Goal: Navigation & Orientation: Find specific page/section

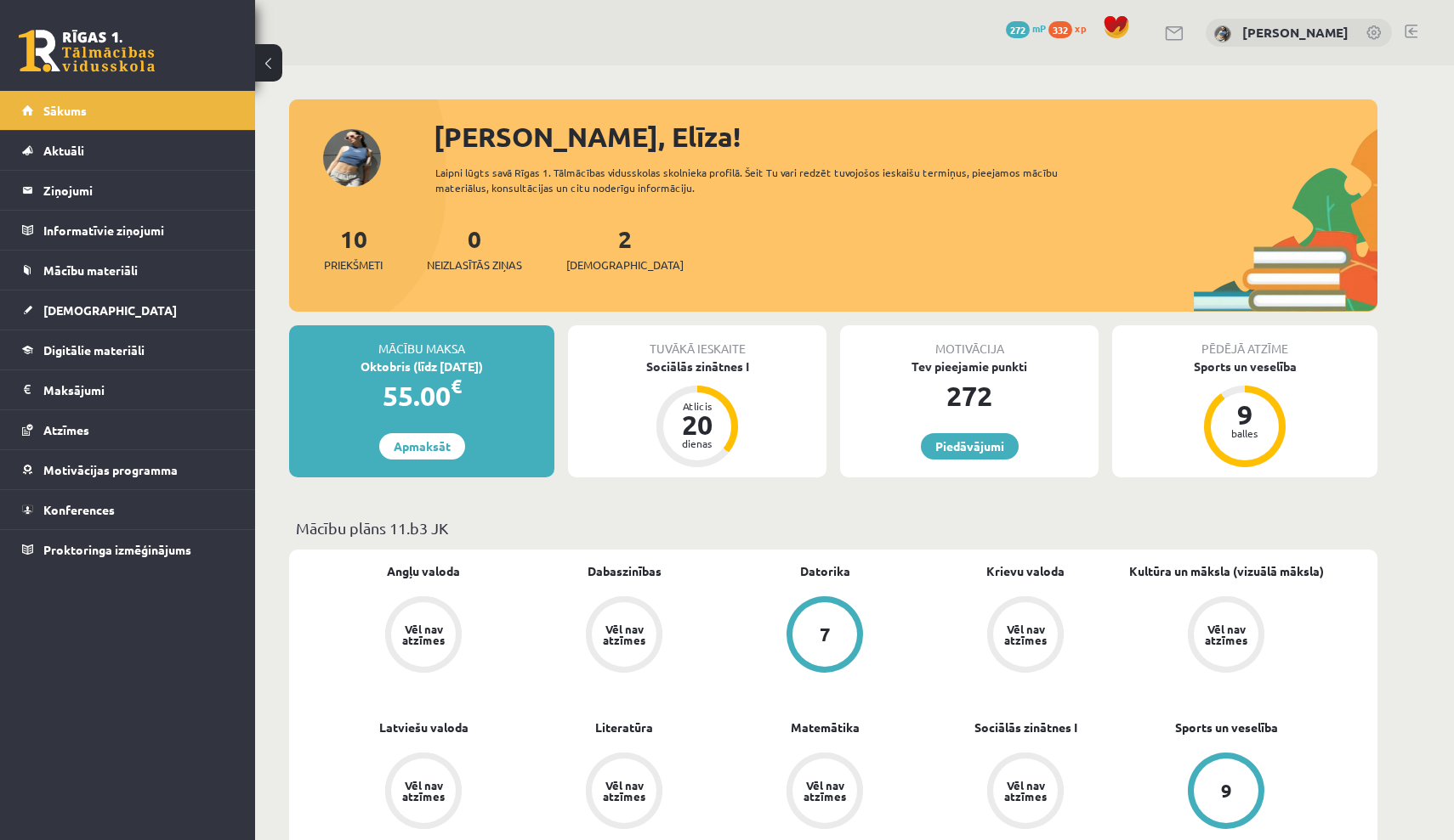
click at [1072, 34] on span "332" at bounding box center [1060, 30] width 24 height 17
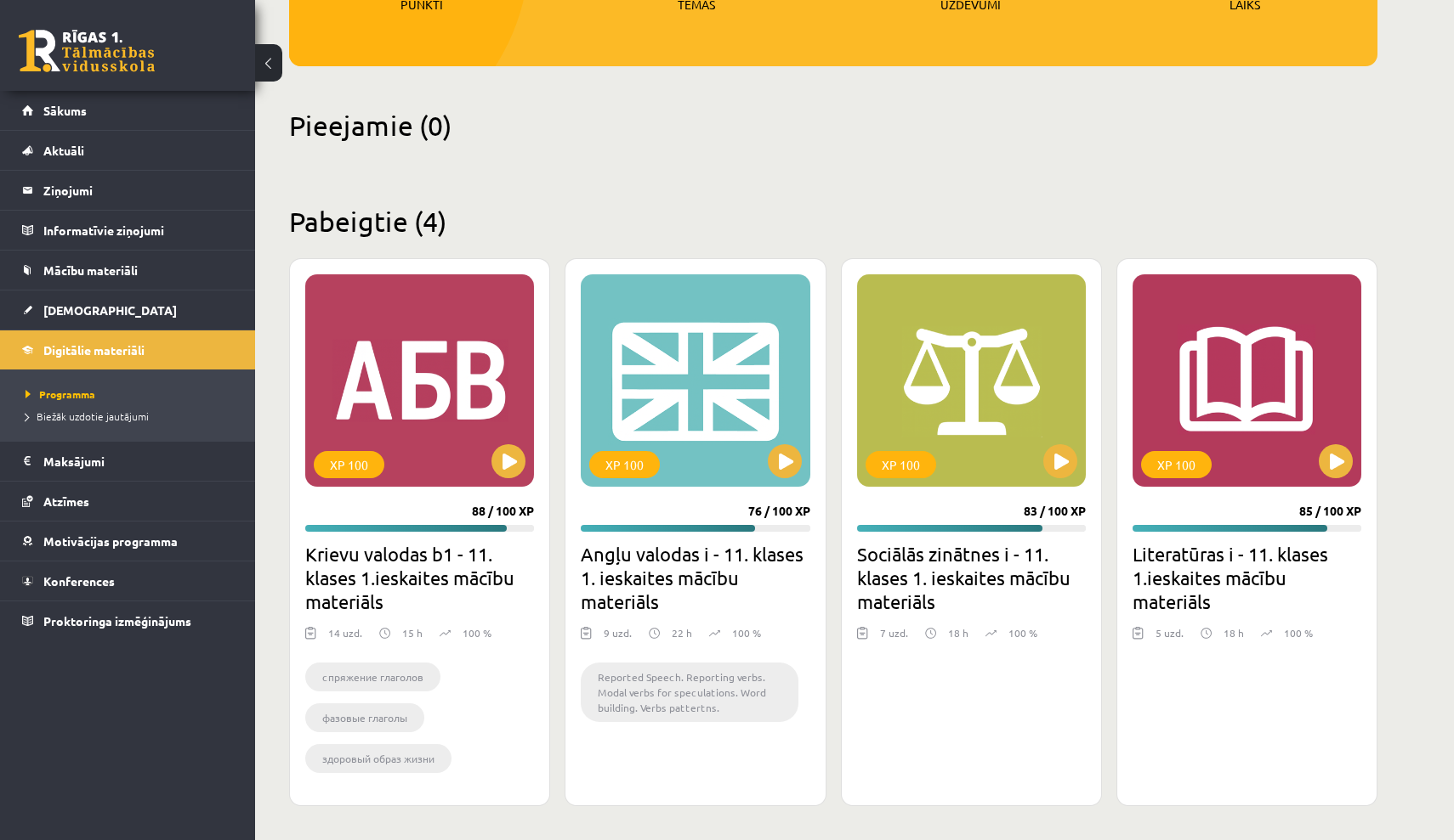
scroll to position [322, 0]
click at [204, 299] on link "[DEMOGRAPHIC_DATA]" at bounding box center [128, 309] width 212 height 39
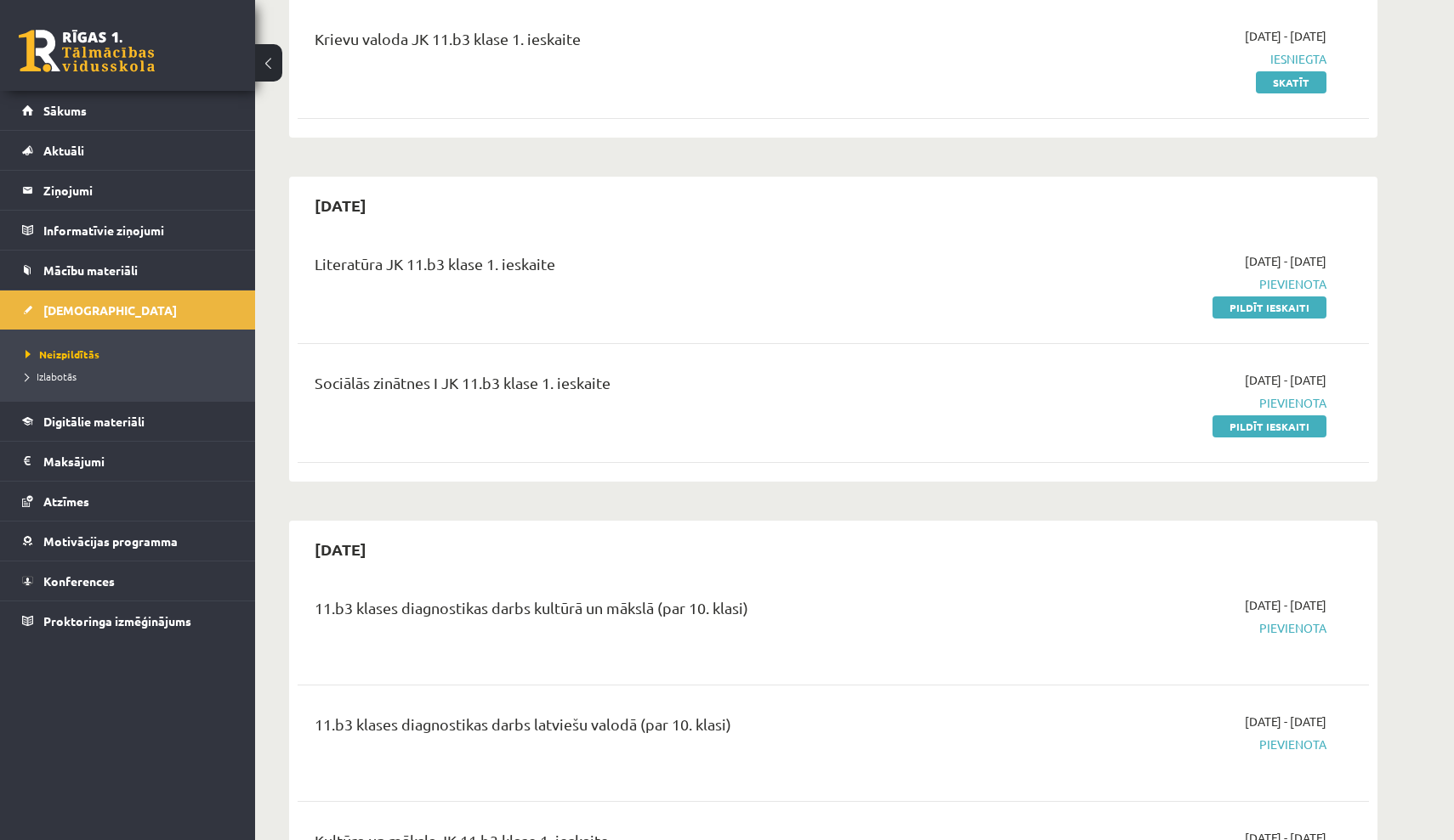
scroll to position [341, 0]
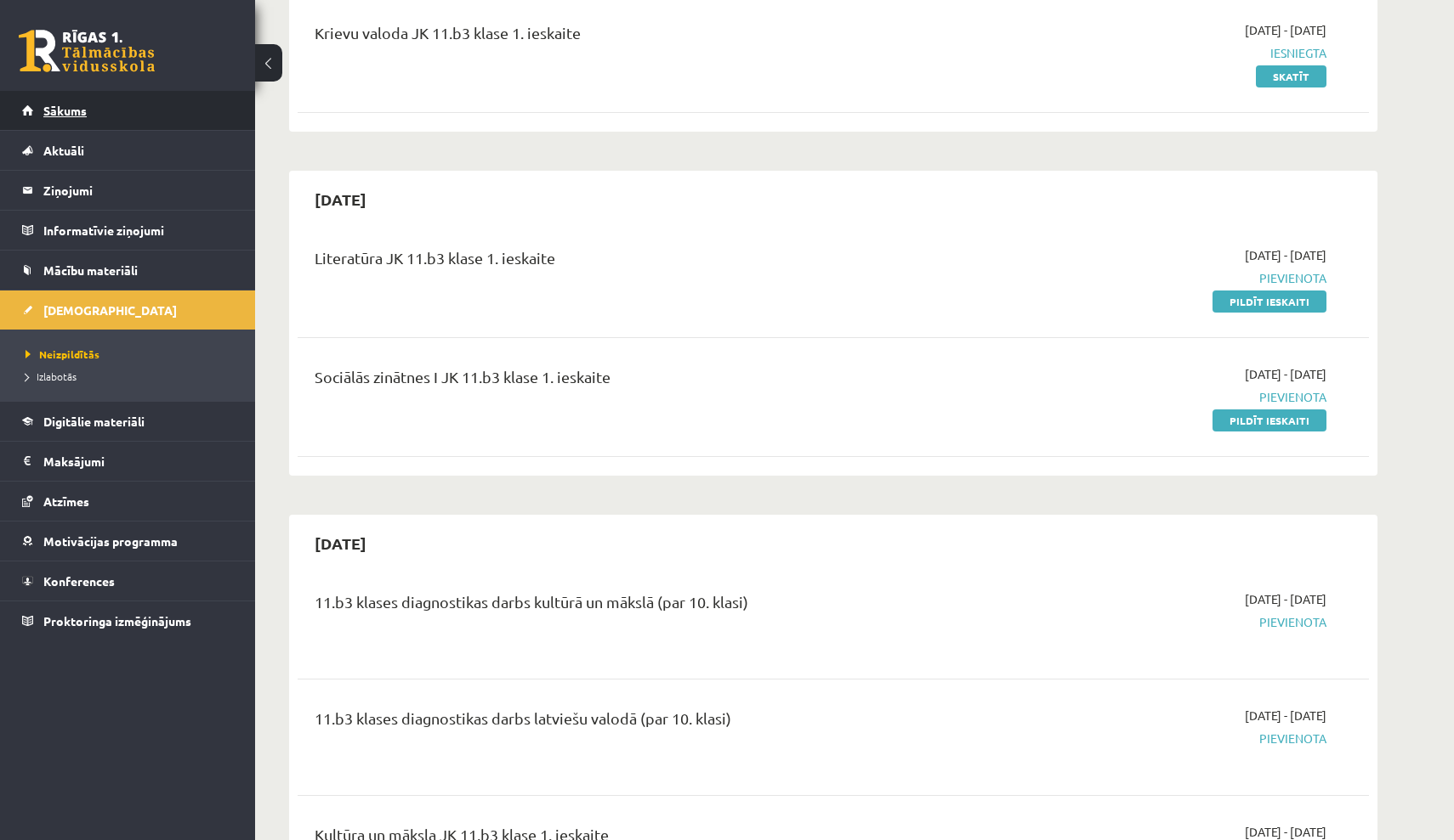
click at [146, 115] on link "Sākums" at bounding box center [128, 110] width 212 height 39
